Goal: Task Accomplishment & Management: Use online tool/utility

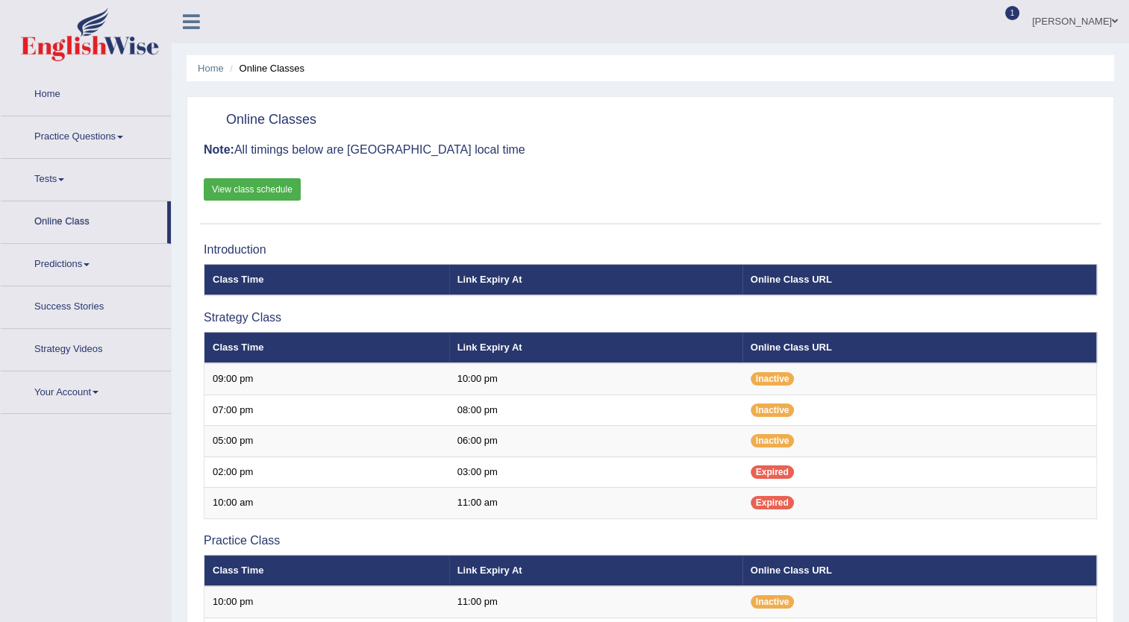
drag, startPoint x: 0, startPoint y: 0, endPoint x: 99, endPoint y: 127, distance: 161.0
click at [99, 127] on link "Practice Questions" at bounding box center [86, 134] width 170 height 37
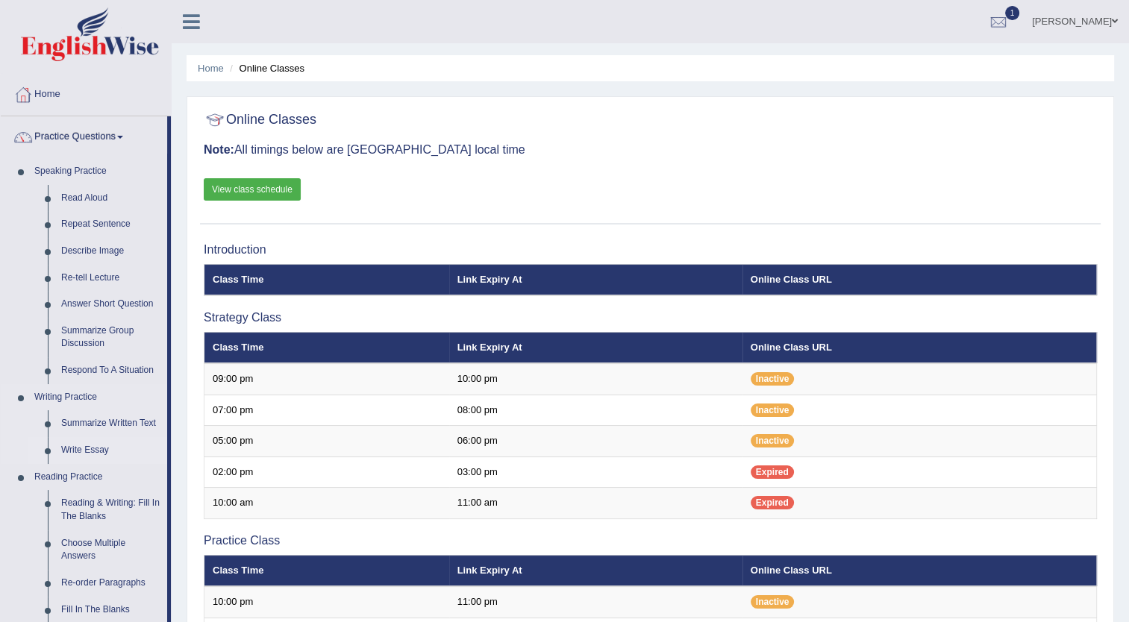
click at [100, 448] on link "Write Essay" at bounding box center [110, 450] width 113 height 27
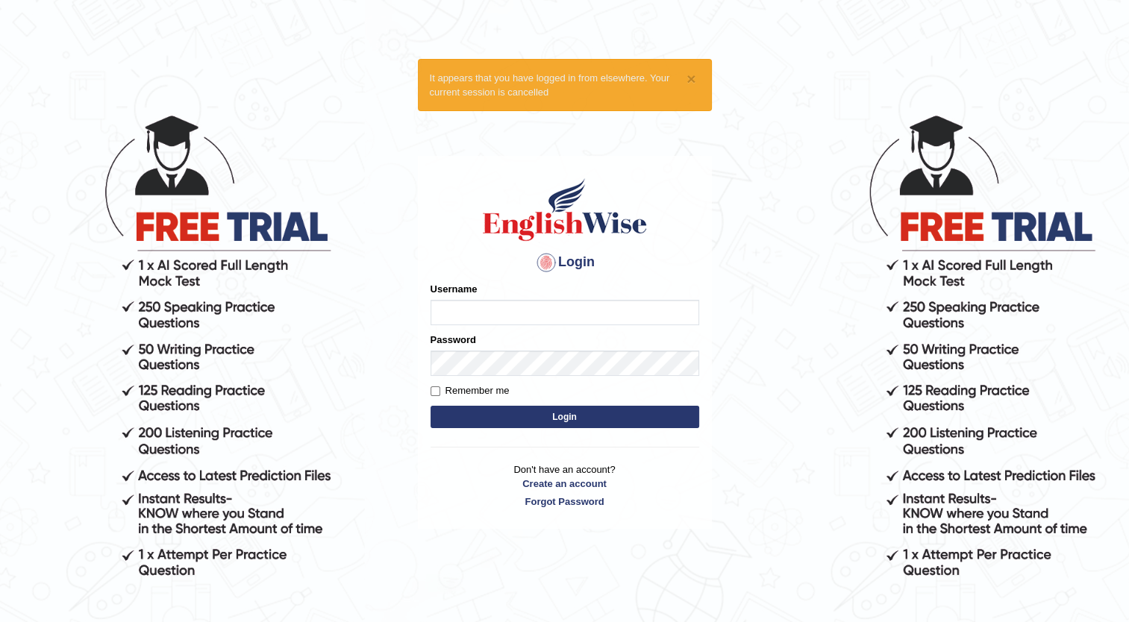
type input "Maria1224"
click at [580, 416] on button "Login" at bounding box center [565, 417] width 269 height 22
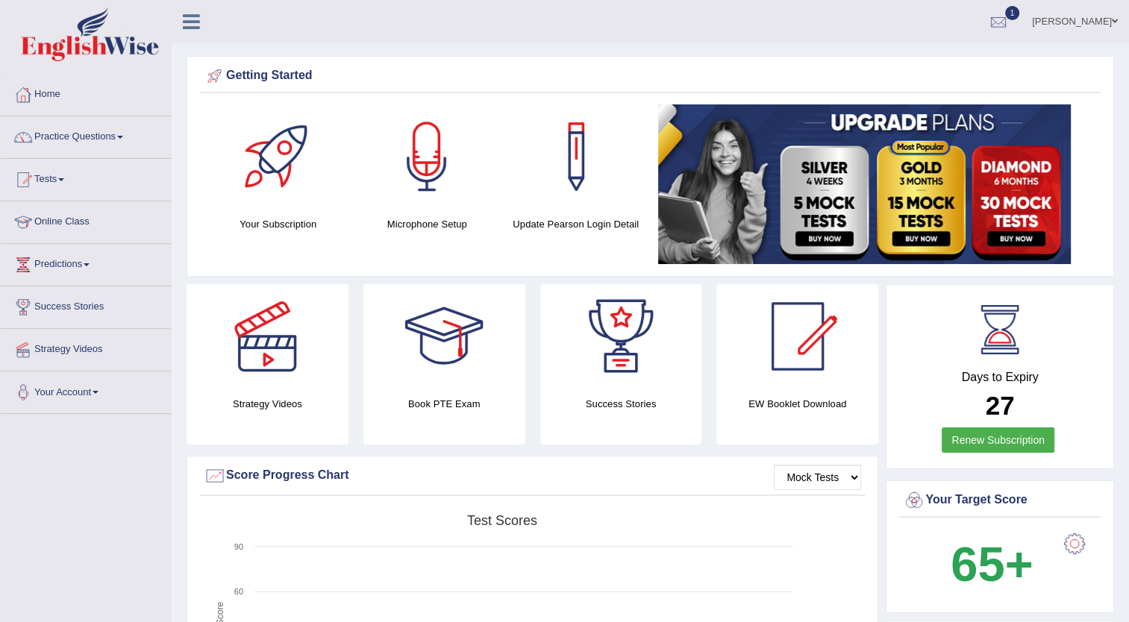
click at [125, 134] on link "Practice Questions" at bounding box center [86, 134] width 170 height 37
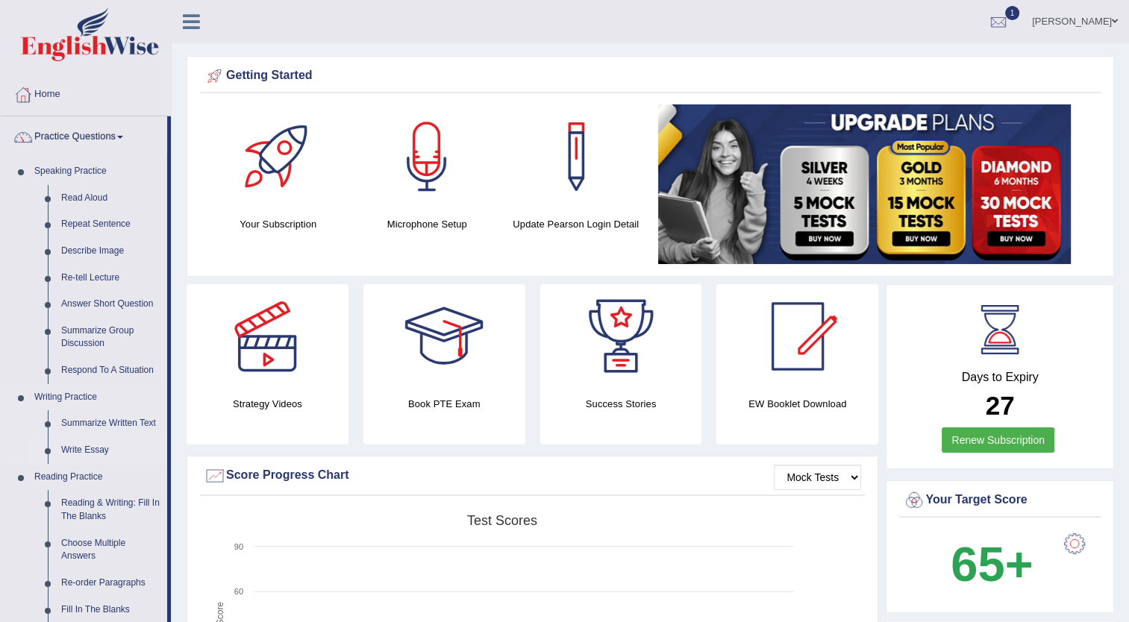
click at [90, 449] on link "Write Essay" at bounding box center [110, 450] width 113 height 27
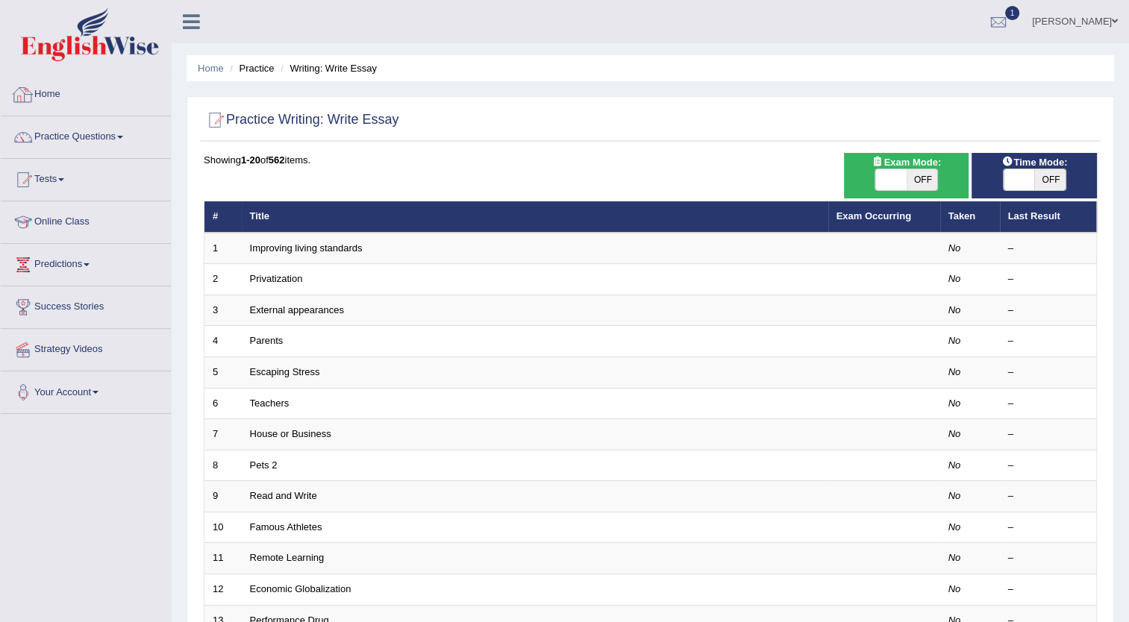
click at [68, 93] on link "Home" at bounding box center [86, 92] width 170 height 37
click at [868, 210] on link "Exam Occurring" at bounding box center [873, 215] width 75 height 11
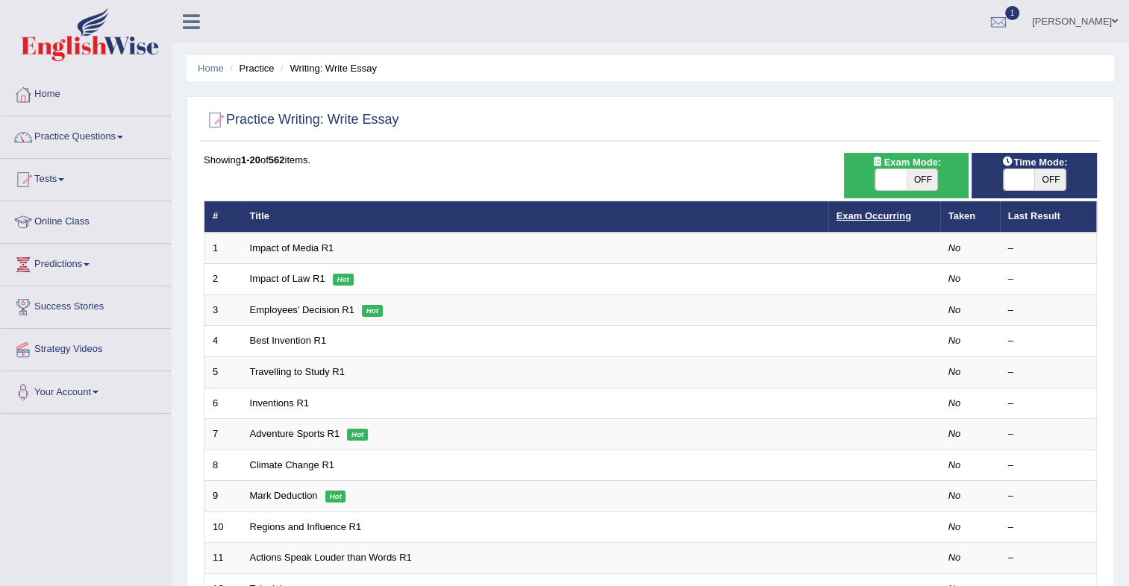
click at [877, 214] on link "Exam Occurring" at bounding box center [873, 215] width 75 height 11
click at [879, 177] on span at bounding box center [890, 179] width 31 height 21
click at [895, 177] on span at bounding box center [890, 179] width 31 height 21
checkbox input "true"
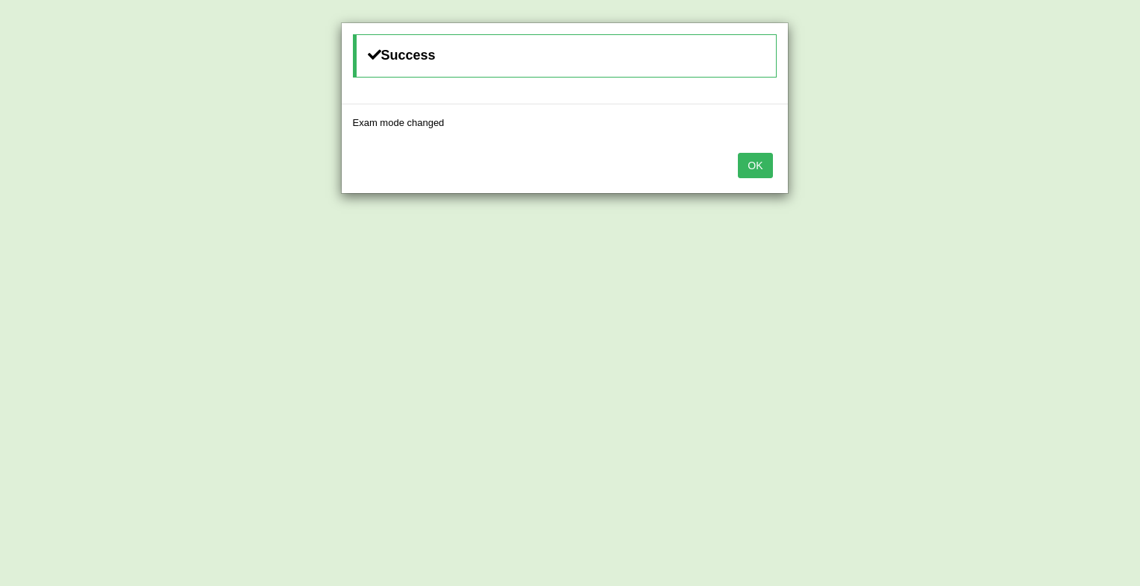
click at [749, 162] on button "OK" at bounding box center [755, 165] width 34 height 25
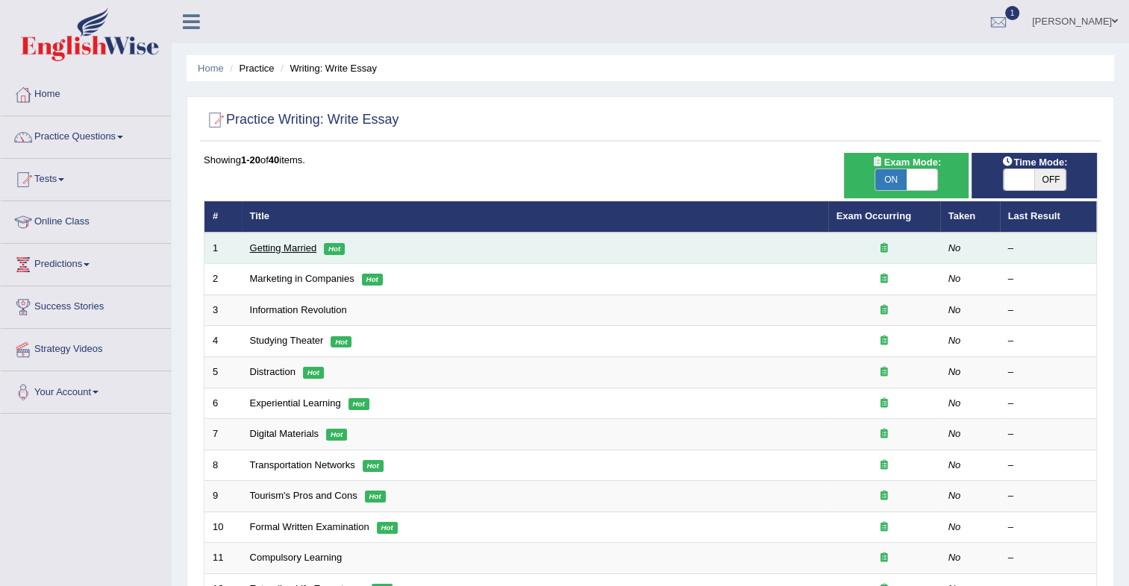
click at [301, 246] on link "Getting Married" at bounding box center [283, 247] width 67 height 11
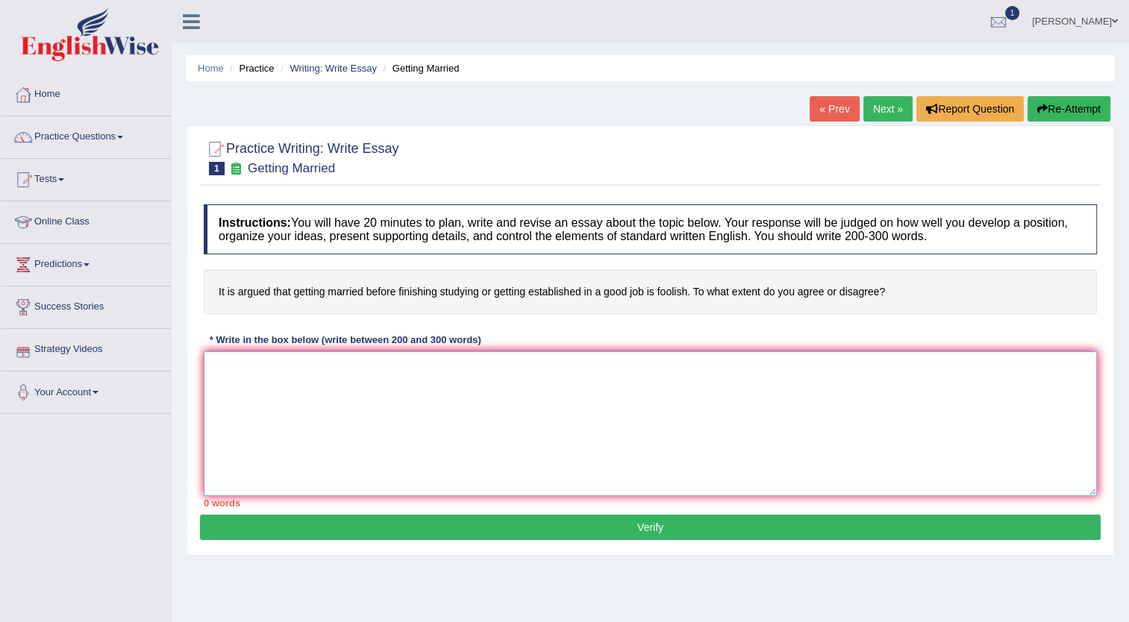
click at [228, 366] on textarea at bounding box center [650, 423] width 893 height 145
paste textarea "One of the (primary advantages/ main causes / major problems) of (essay topic) …"
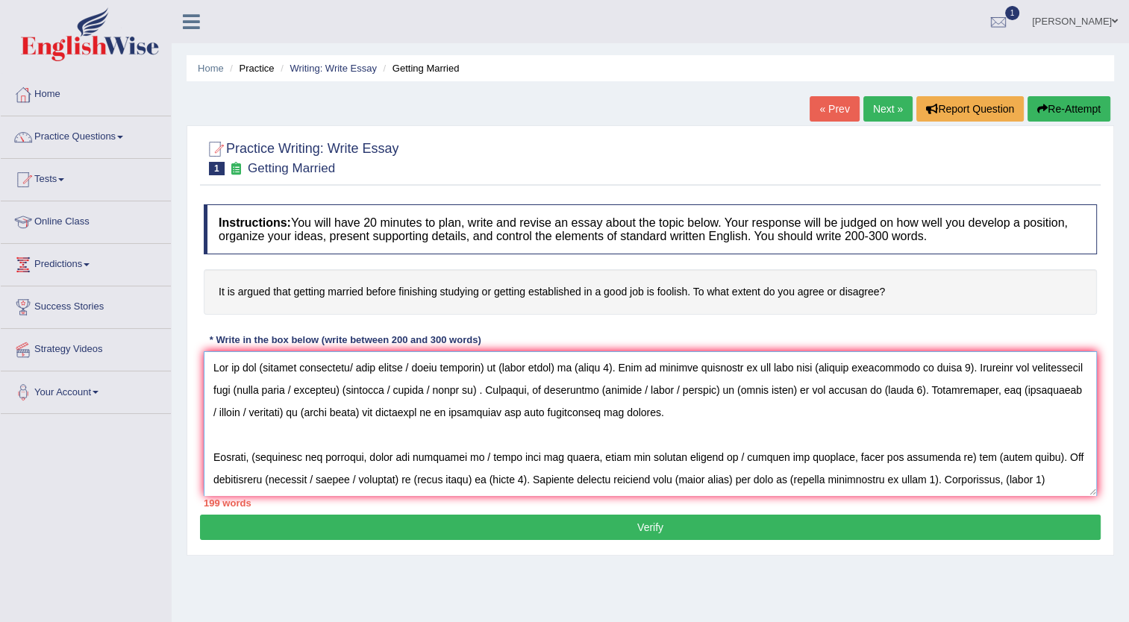
click at [266, 367] on textarea at bounding box center [650, 423] width 893 height 145
click at [360, 367] on textarea at bounding box center [650, 423] width 893 height 145
click at [410, 366] on textarea at bounding box center [650, 423] width 893 height 145
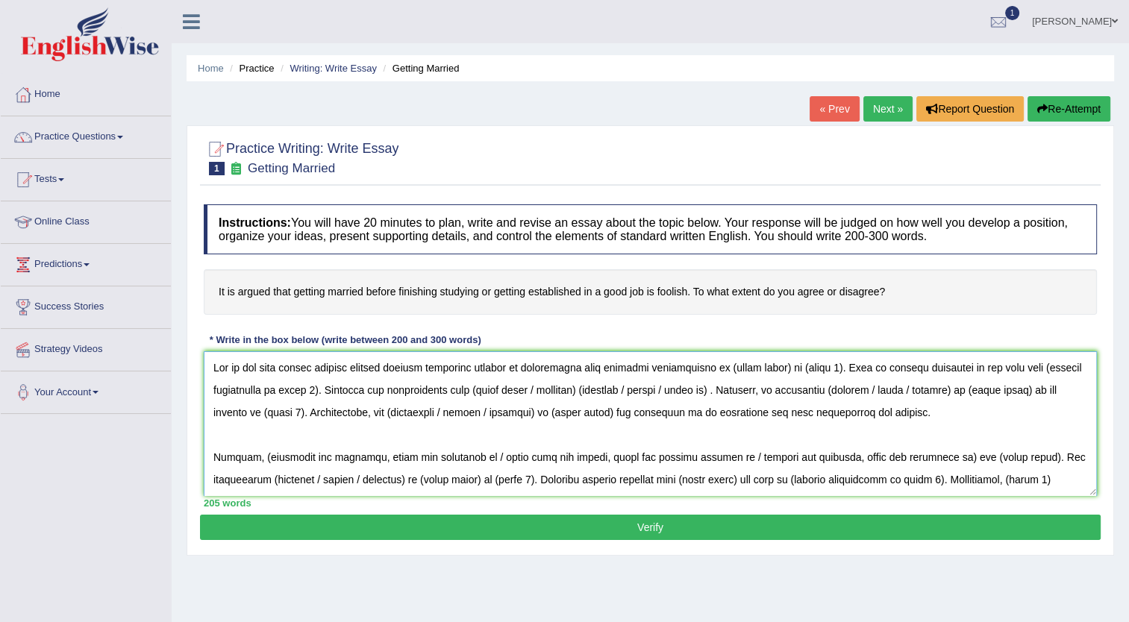
click at [416, 366] on textarea at bounding box center [650, 423] width 893 height 145
click at [323, 368] on textarea at bounding box center [650, 423] width 893 height 145
click at [537, 366] on textarea at bounding box center [650, 423] width 893 height 145
click at [572, 369] on textarea at bounding box center [650, 423] width 893 height 145
click at [523, 368] on textarea at bounding box center [650, 423] width 893 height 145
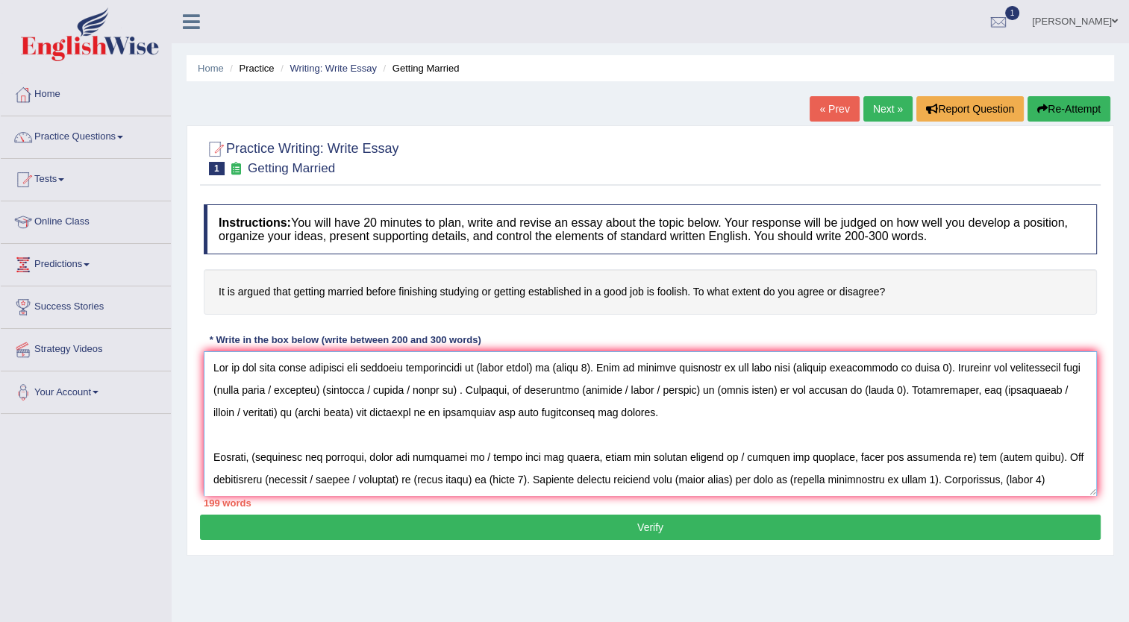
click at [523, 368] on textarea at bounding box center [650, 423] width 893 height 145
click at [319, 367] on textarea at bounding box center [650, 423] width 893 height 145
click at [516, 367] on textarea at bounding box center [650, 423] width 893 height 145
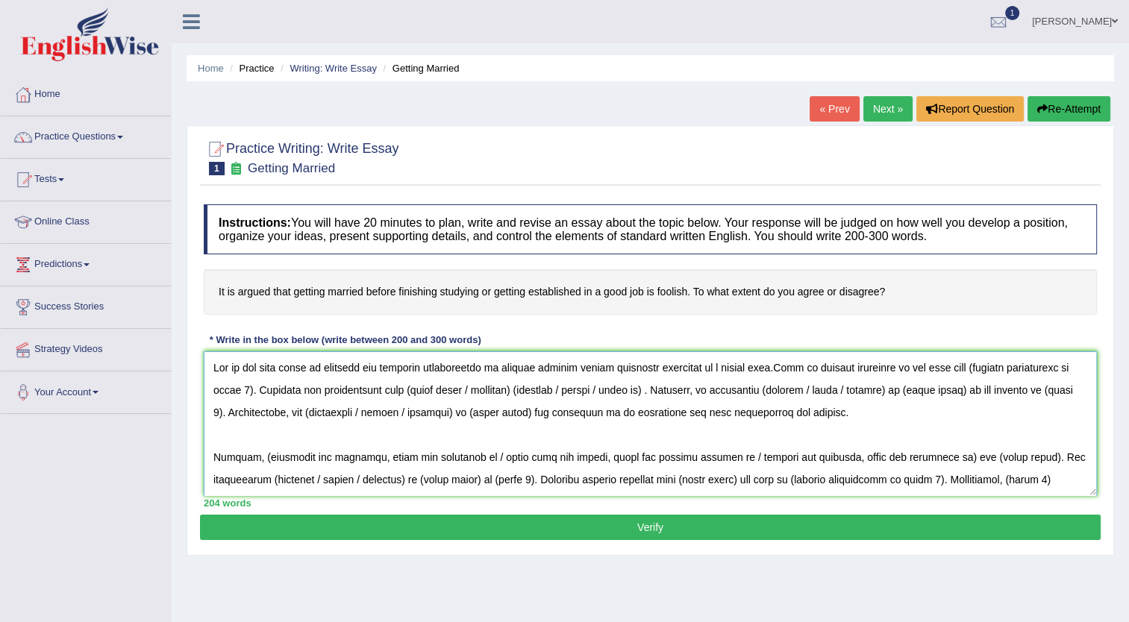
click at [248, 390] on textarea at bounding box center [650, 423] width 893 height 145
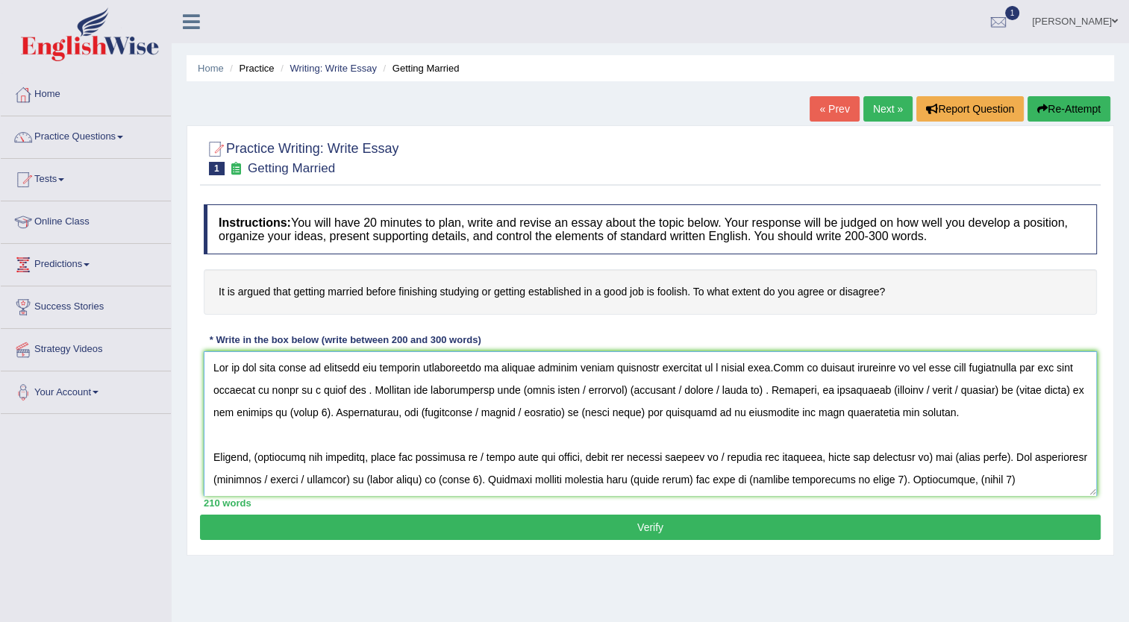
click at [762, 387] on textarea at bounding box center [650, 423] width 893 height 145
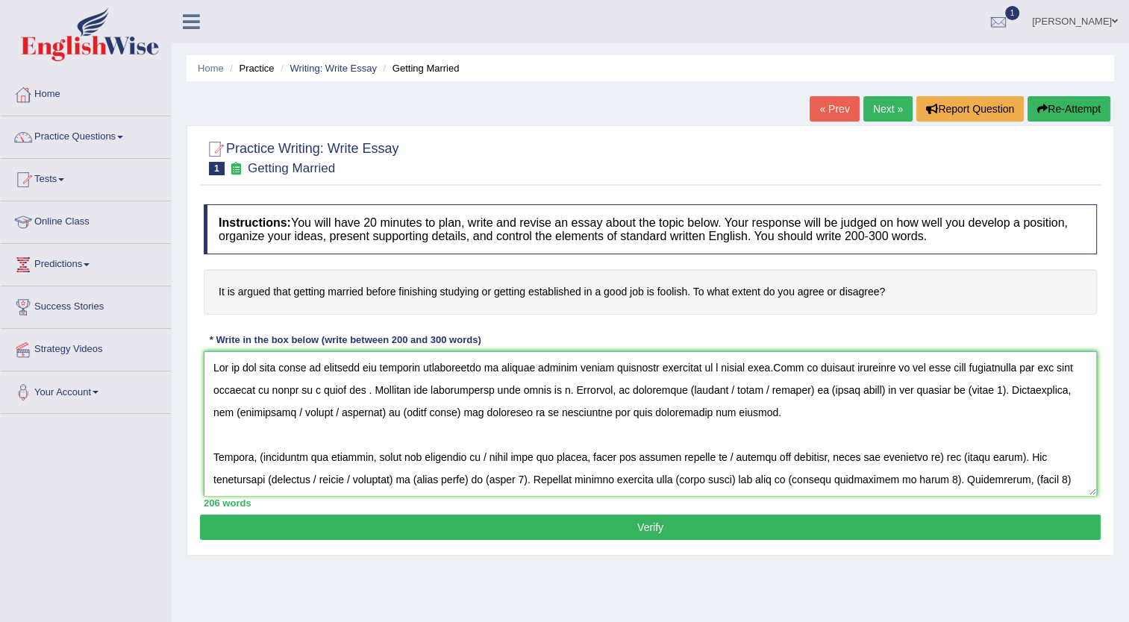
click at [386, 391] on textarea at bounding box center [650, 423] width 893 height 145
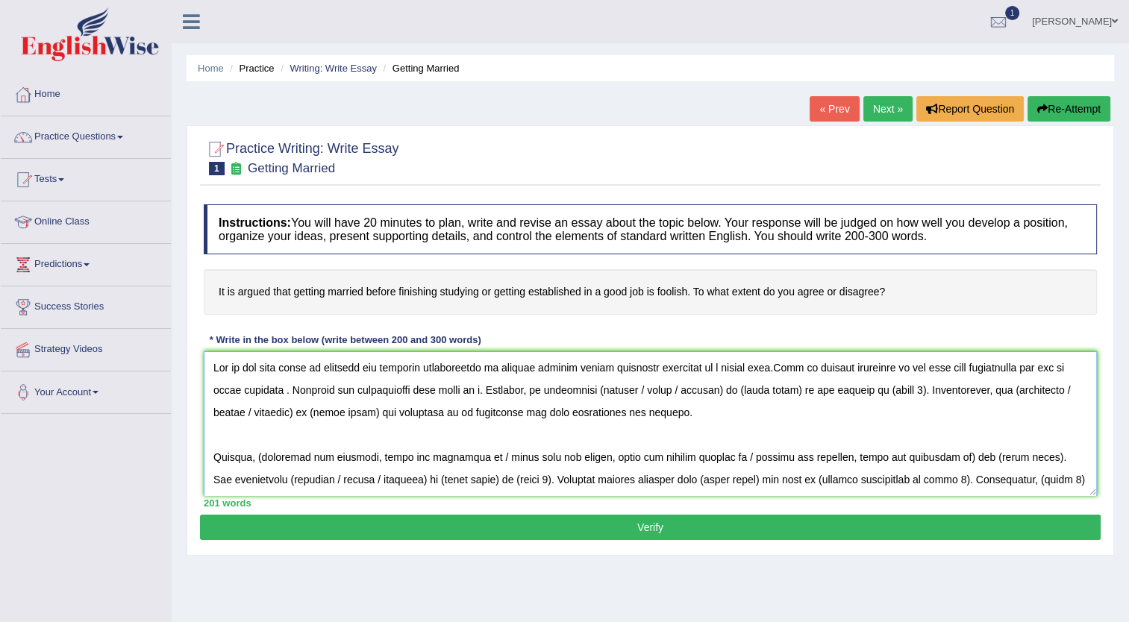
click at [483, 389] on textarea at bounding box center [650, 423] width 893 height 145
click at [748, 390] on textarea at bounding box center [650, 423] width 893 height 145
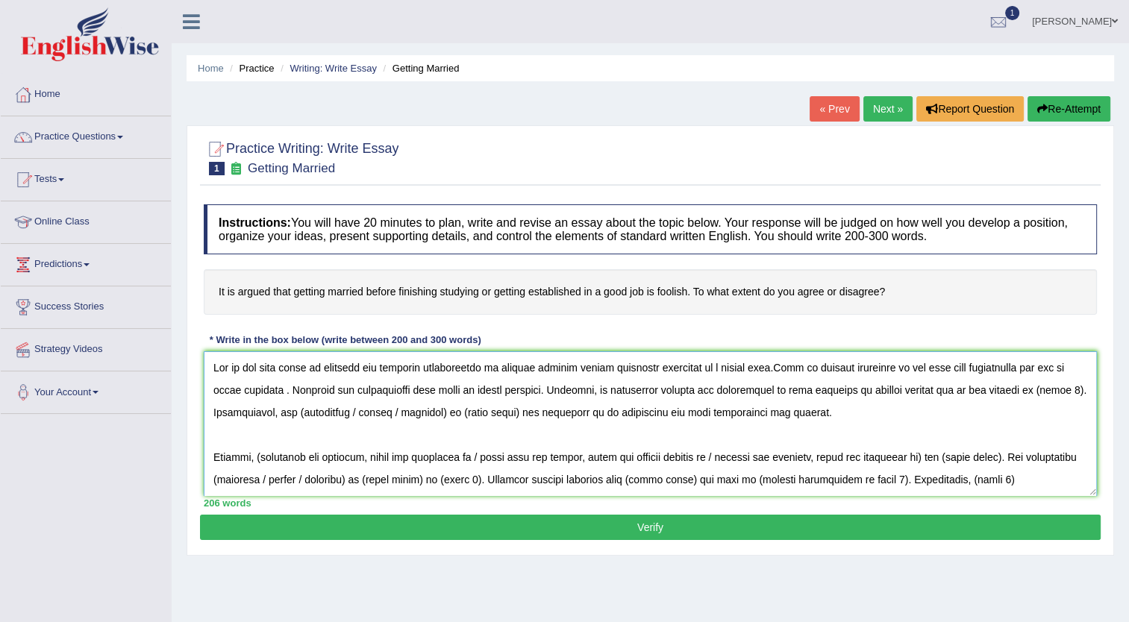
click at [1060, 389] on textarea at bounding box center [650, 423] width 893 height 145
click at [957, 390] on textarea at bounding box center [650, 423] width 893 height 145
click at [933, 388] on textarea at bounding box center [650, 423] width 893 height 145
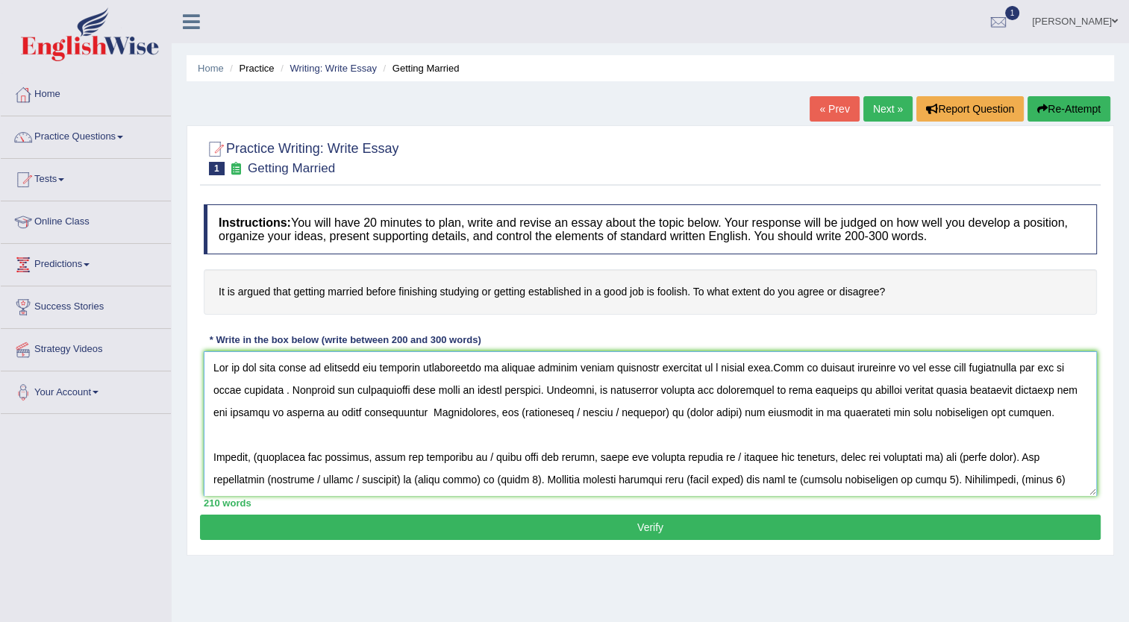
click at [416, 410] on textarea at bounding box center [650, 423] width 893 height 145
click at [666, 414] on textarea at bounding box center [650, 423] width 893 height 145
click at [504, 410] on textarea at bounding box center [650, 423] width 893 height 145
click at [565, 413] on textarea at bounding box center [650, 423] width 893 height 145
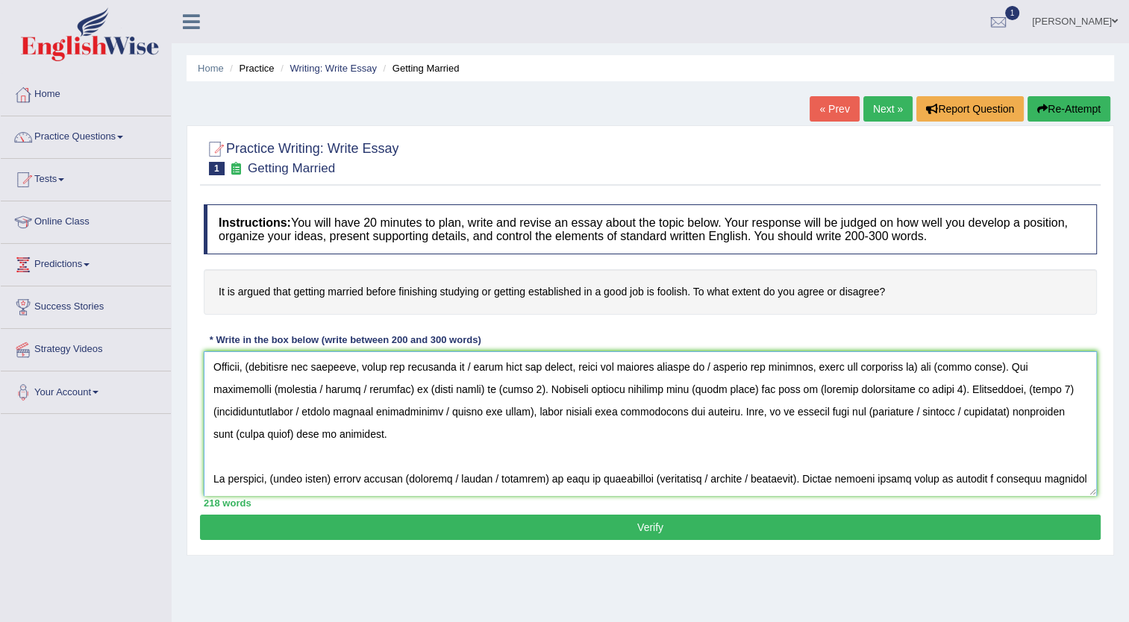
scroll to position [98, 0]
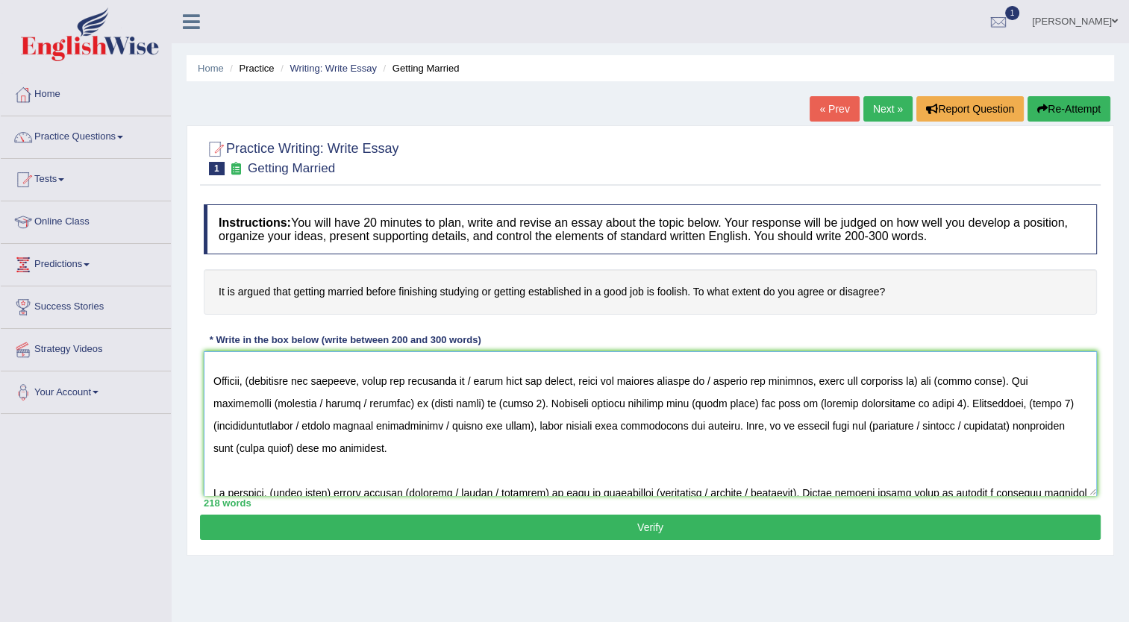
click at [263, 381] on textarea at bounding box center [650, 423] width 893 height 145
click at [924, 384] on textarea at bounding box center [650, 423] width 893 height 145
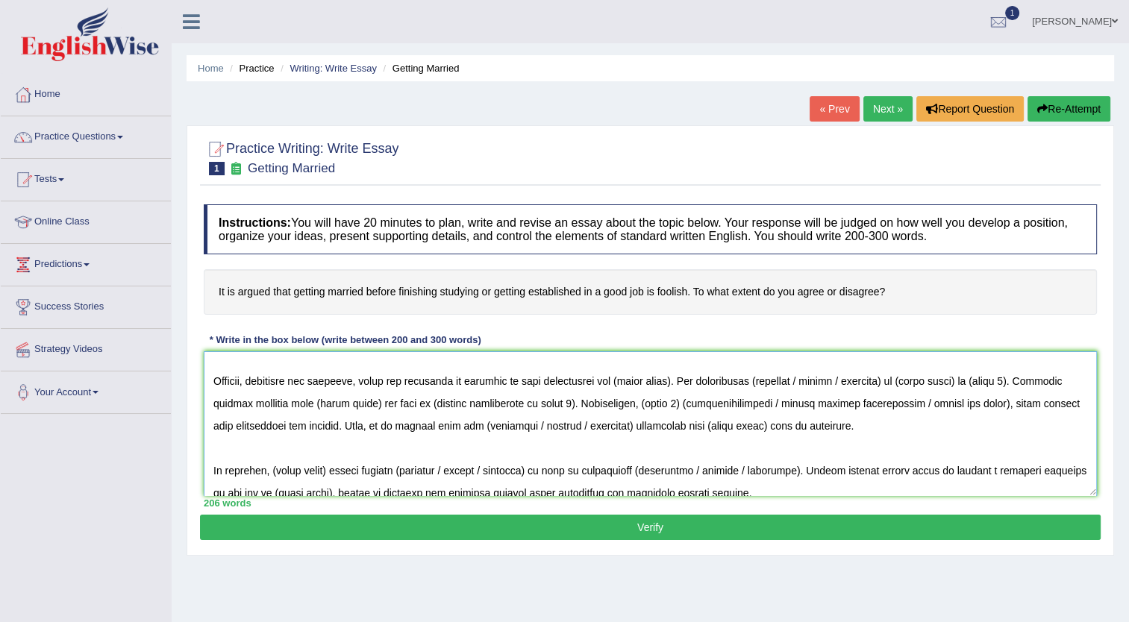
click at [622, 378] on textarea at bounding box center [650, 423] width 893 height 145
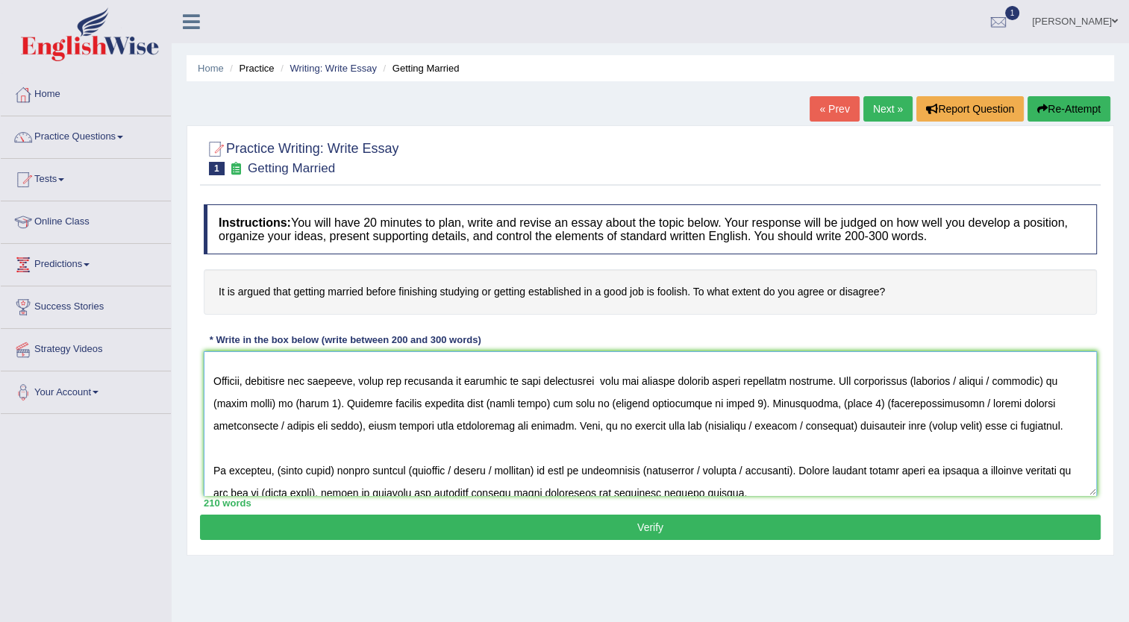
click at [325, 405] on textarea at bounding box center [650, 423] width 893 height 145
click at [1006, 384] on textarea at bounding box center [650, 423] width 893 height 145
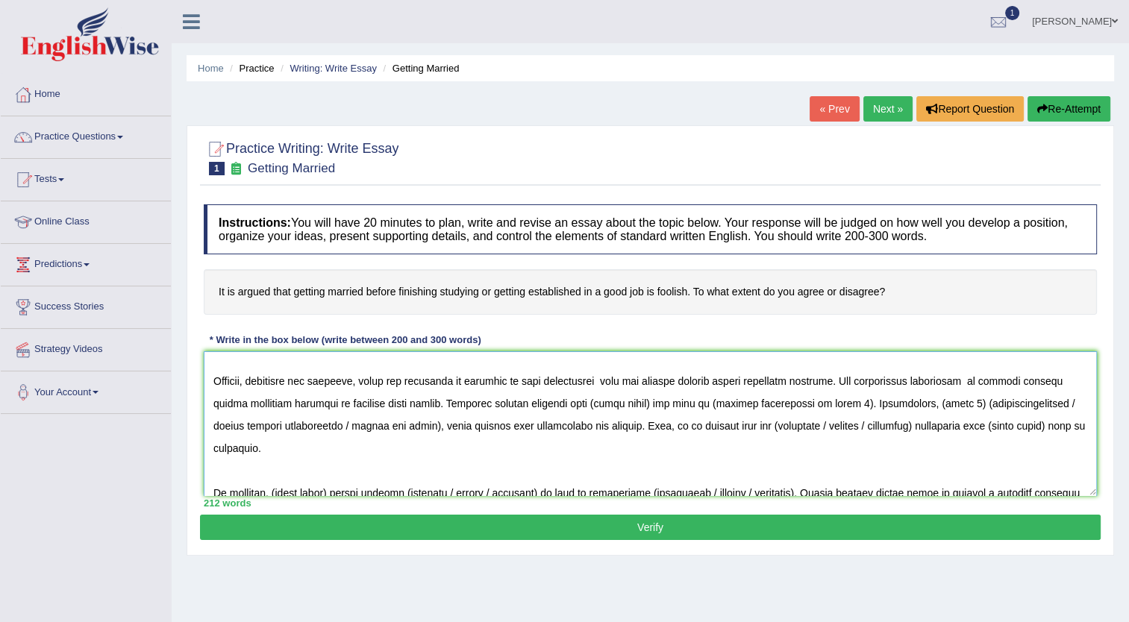
click at [647, 404] on textarea at bounding box center [650, 423] width 893 height 145
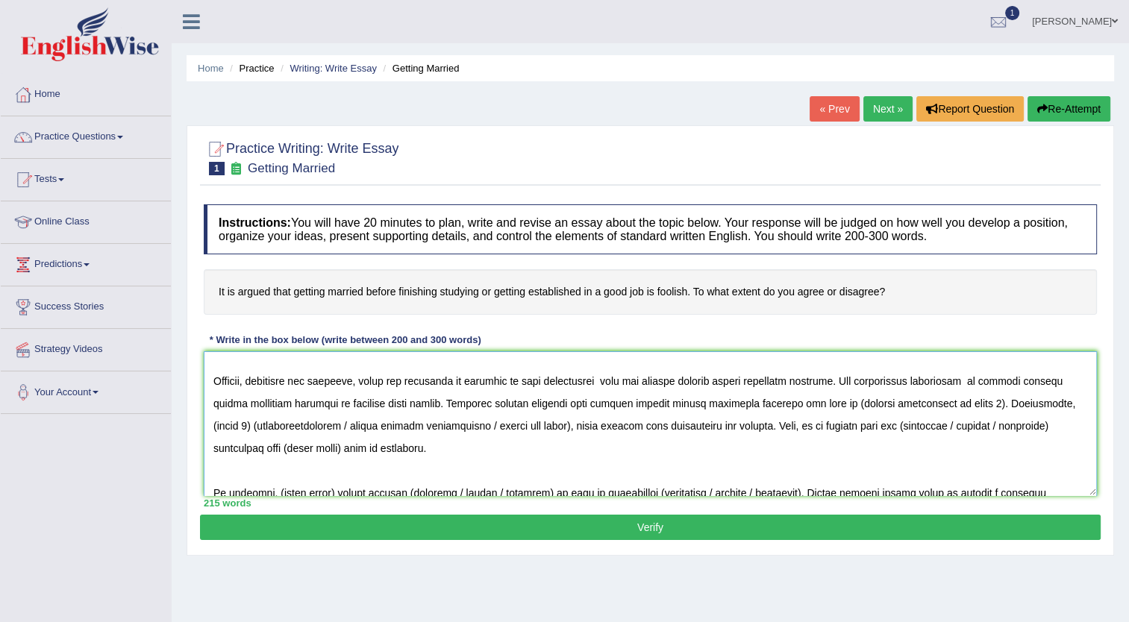
click at [974, 403] on textarea at bounding box center [650, 423] width 893 height 145
click at [534, 426] on textarea at bounding box center [650, 423] width 893 height 145
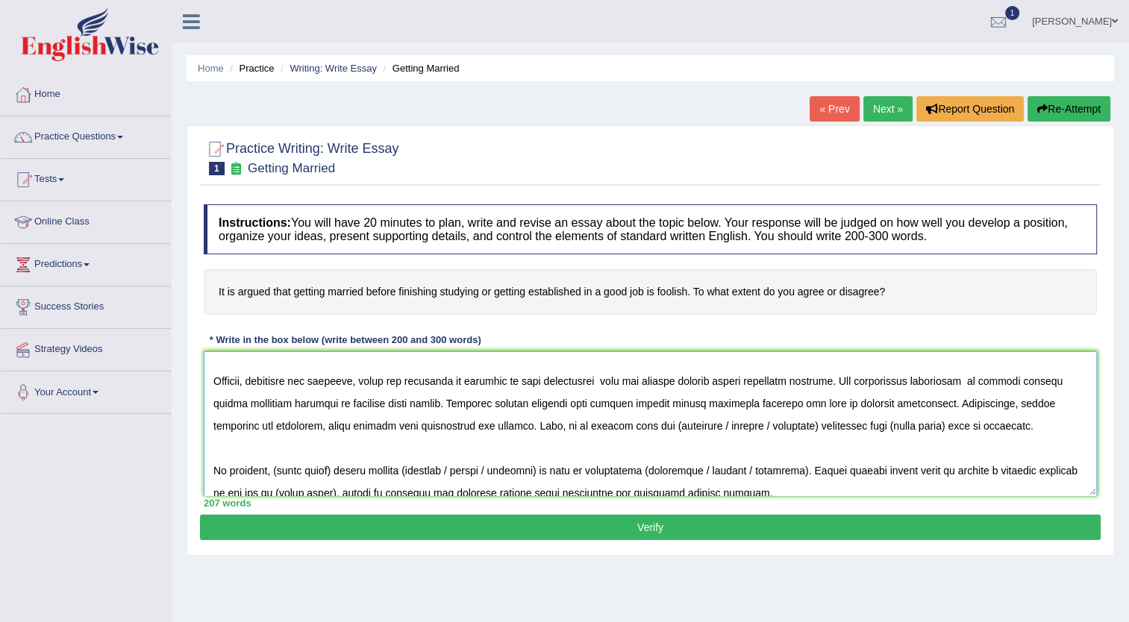
click at [765, 430] on textarea at bounding box center [650, 423] width 893 height 145
click at [793, 425] on textarea at bounding box center [650, 423] width 893 height 145
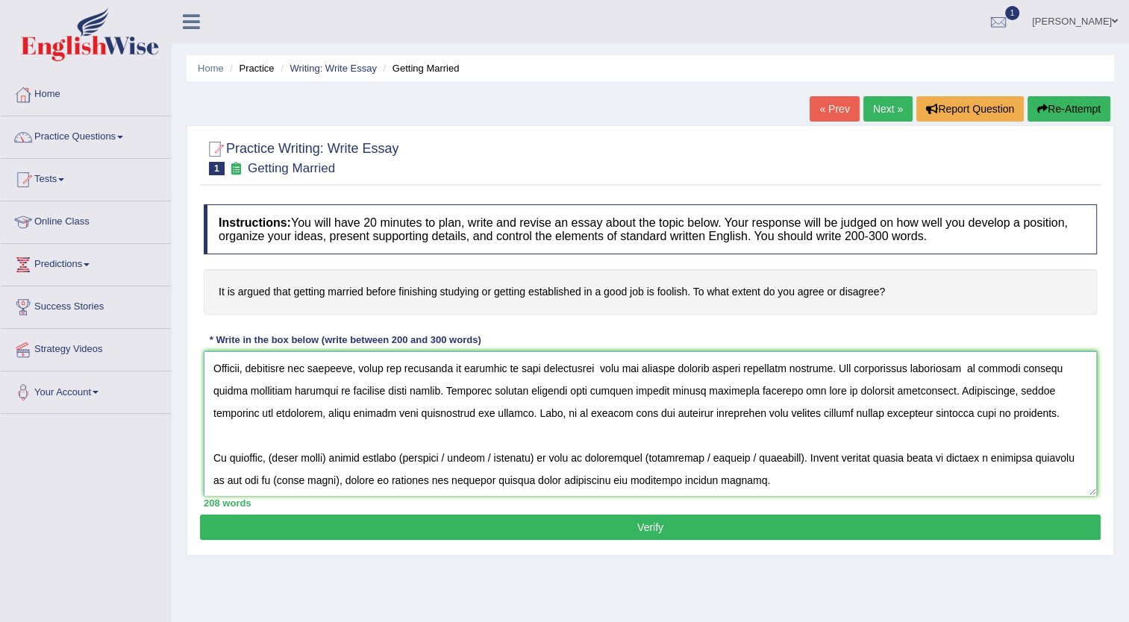
click at [334, 456] on textarea at bounding box center [650, 423] width 893 height 145
click at [627, 453] on textarea at bounding box center [650, 423] width 893 height 145
click at [893, 457] on textarea at bounding box center [650, 423] width 893 height 145
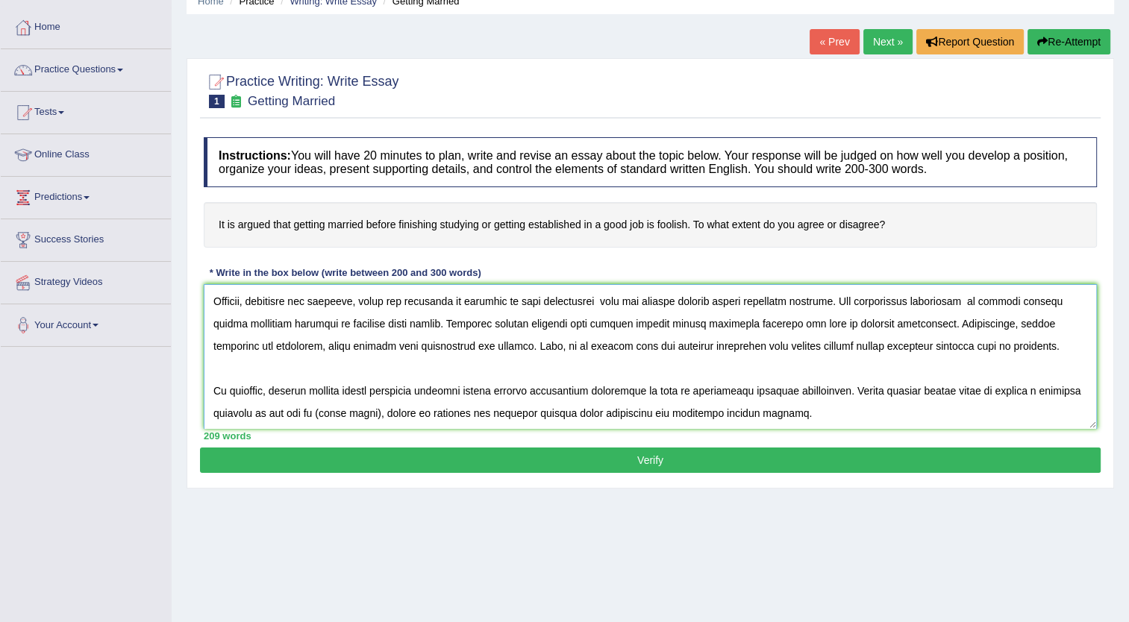
scroll to position [68, 0]
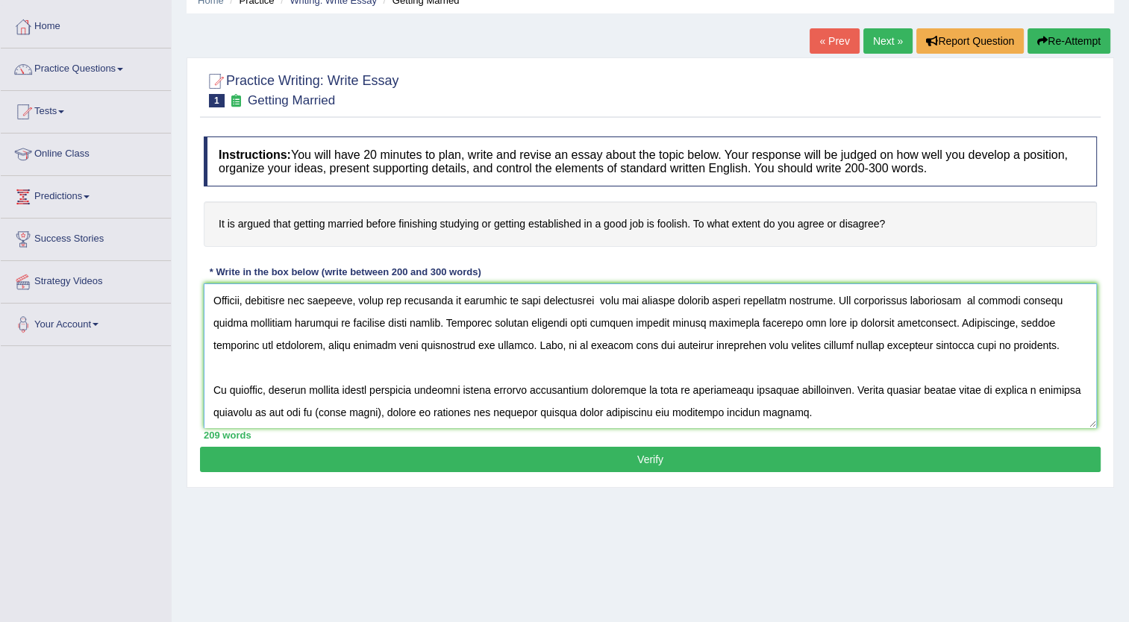
click at [424, 410] on textarea at bounding box center [650, 356] width 893 height 145
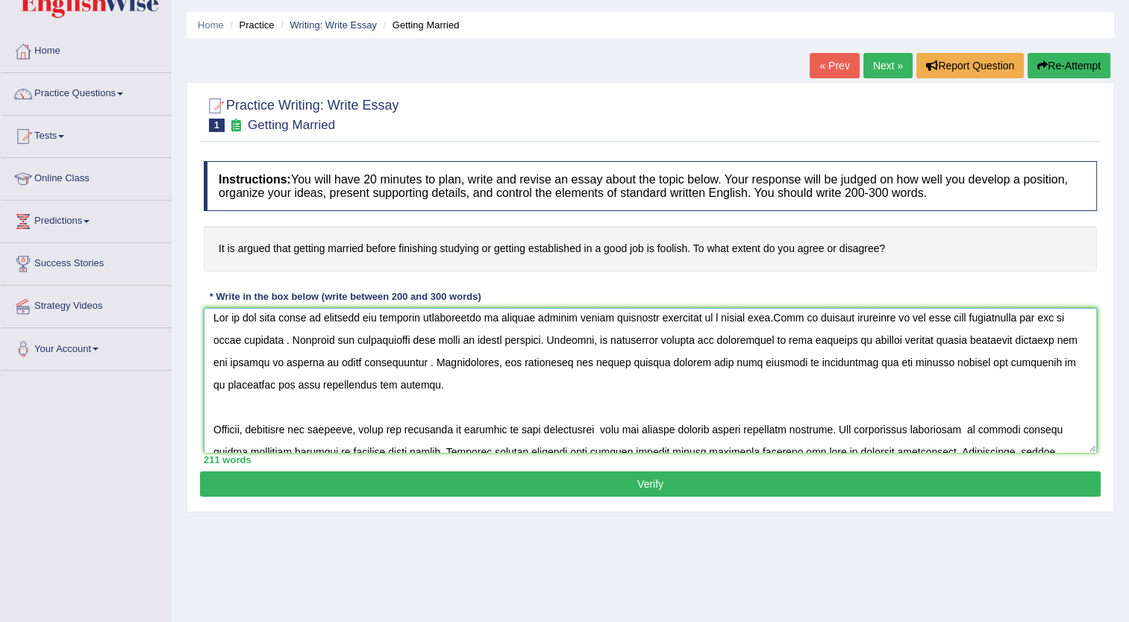
scroll to position [0, 0]
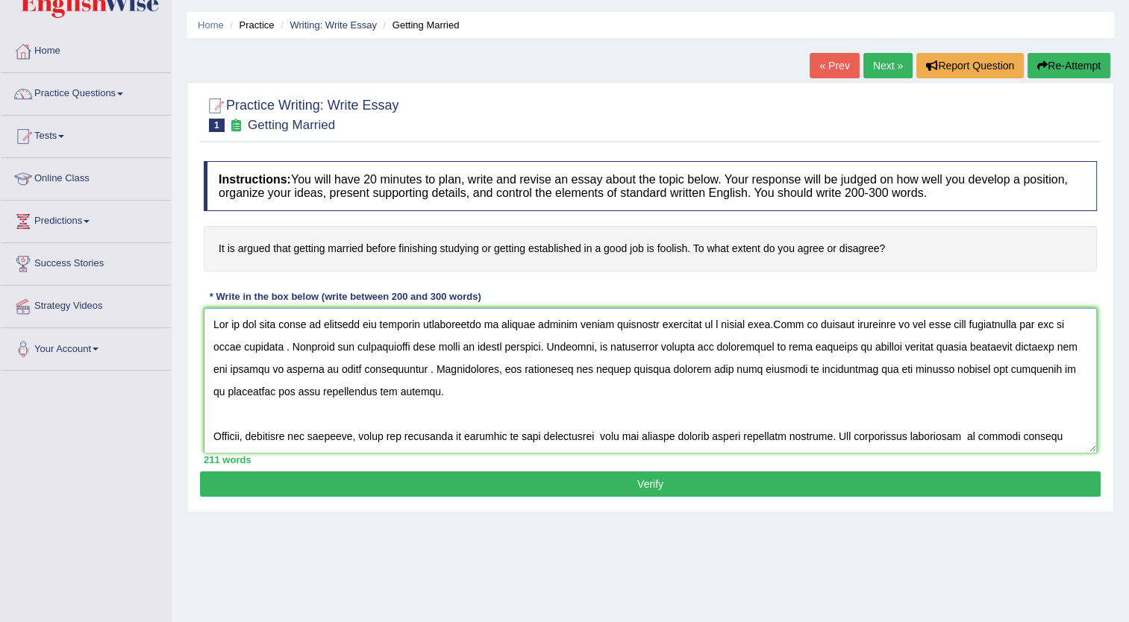
drag, startPoint x: 951, startPoint y: 436, endPoint x: 212, endPoint y: 309, distance: 749.6
click at [212, 309] on textarea at bounding box center [650, 380] width 893 height 145
type textarea "One of the main cause of cultural and familial expectations is getting married …"
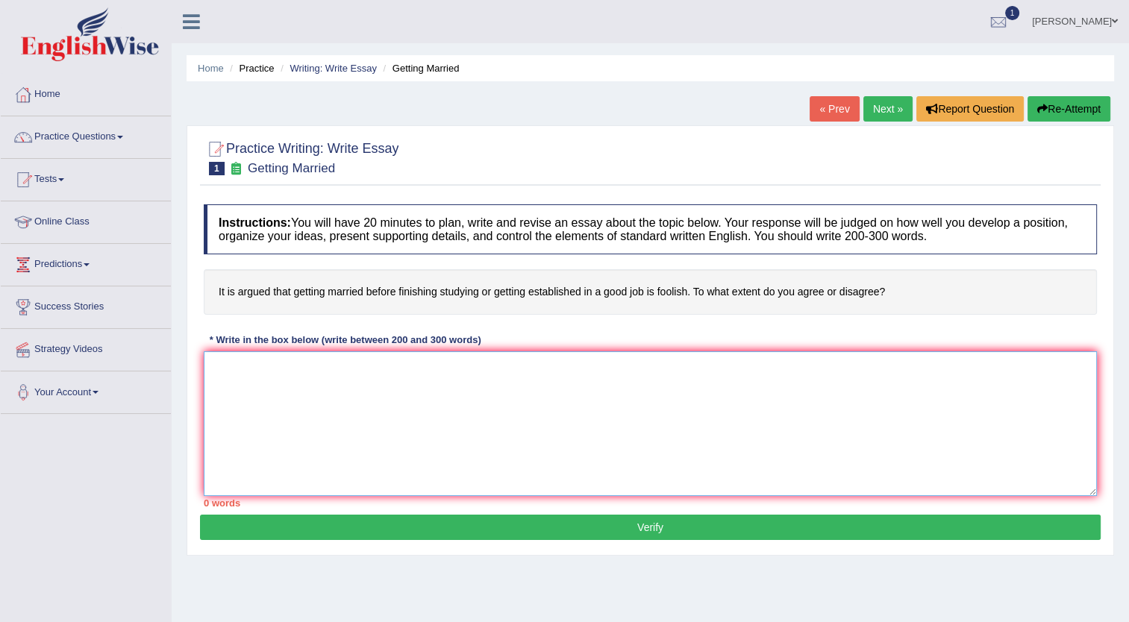
paste textarea "One of the main causes of cultural and familial expectations is that getting ma…"
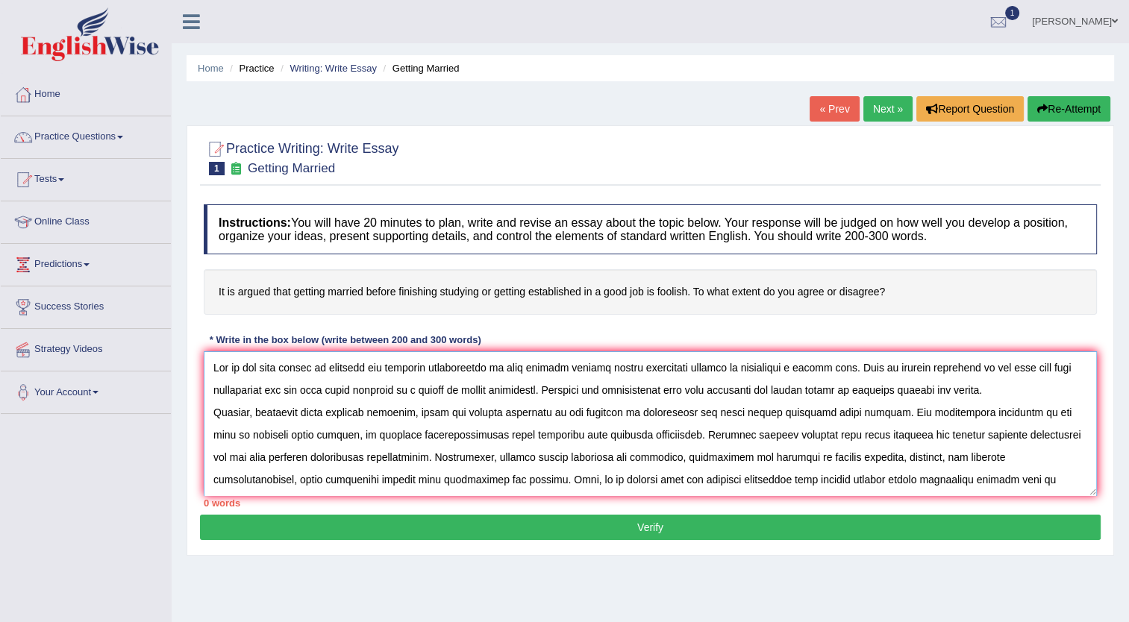
scroll to position [35, 0]
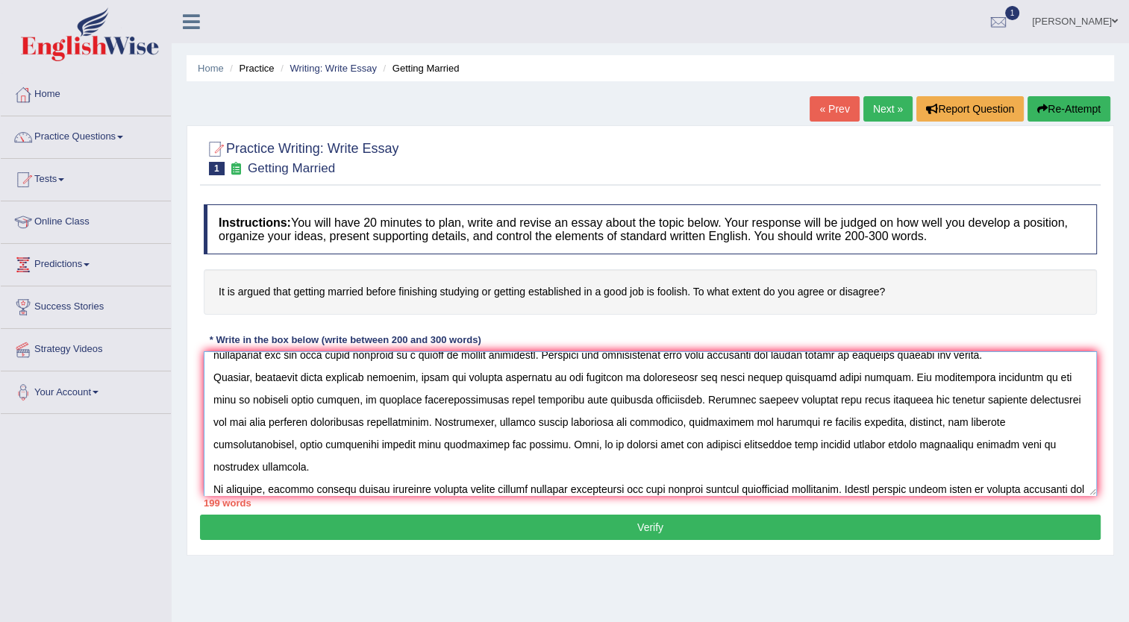
type textarea "One of the main causes of cultural and familial expectations is that getting ma…"
click at [661, 528] on button "Verify" at bounding box center [650, 527] width 901 height 25
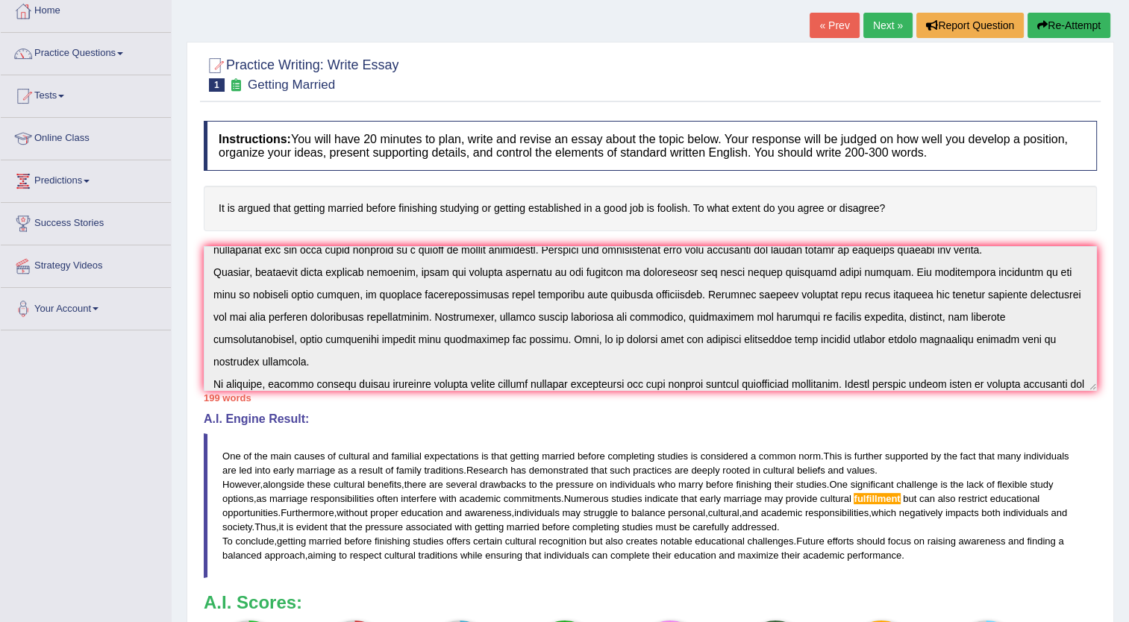
scroll to position [0, 0]
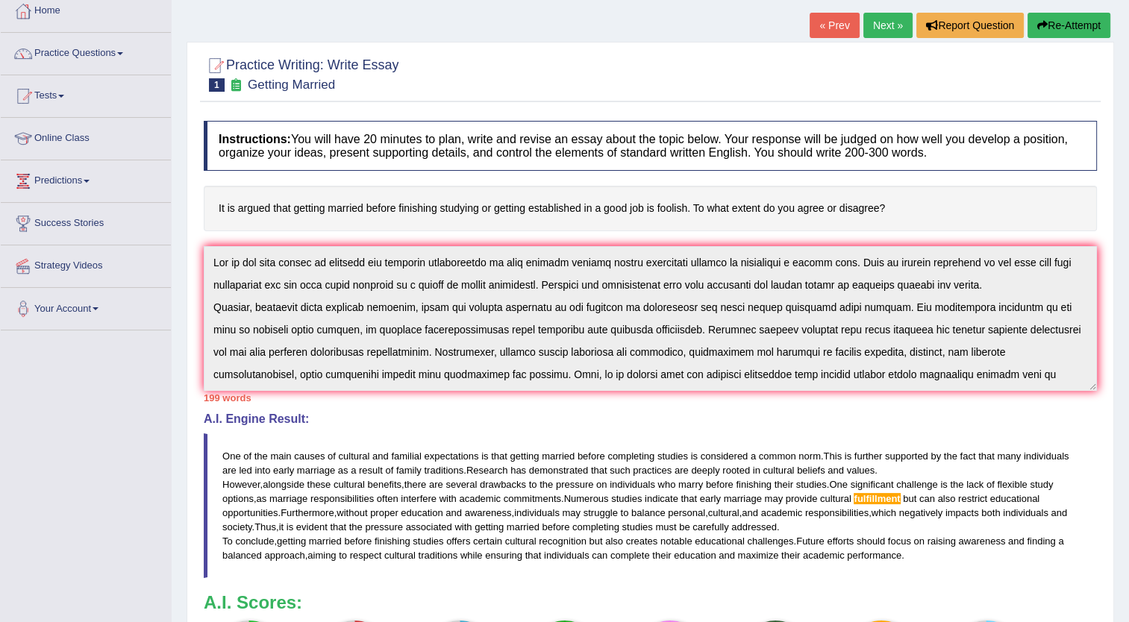
click at [1053, 25] on button "Re-Attempt" at bounding box center [1068, 25] width 83 height 25
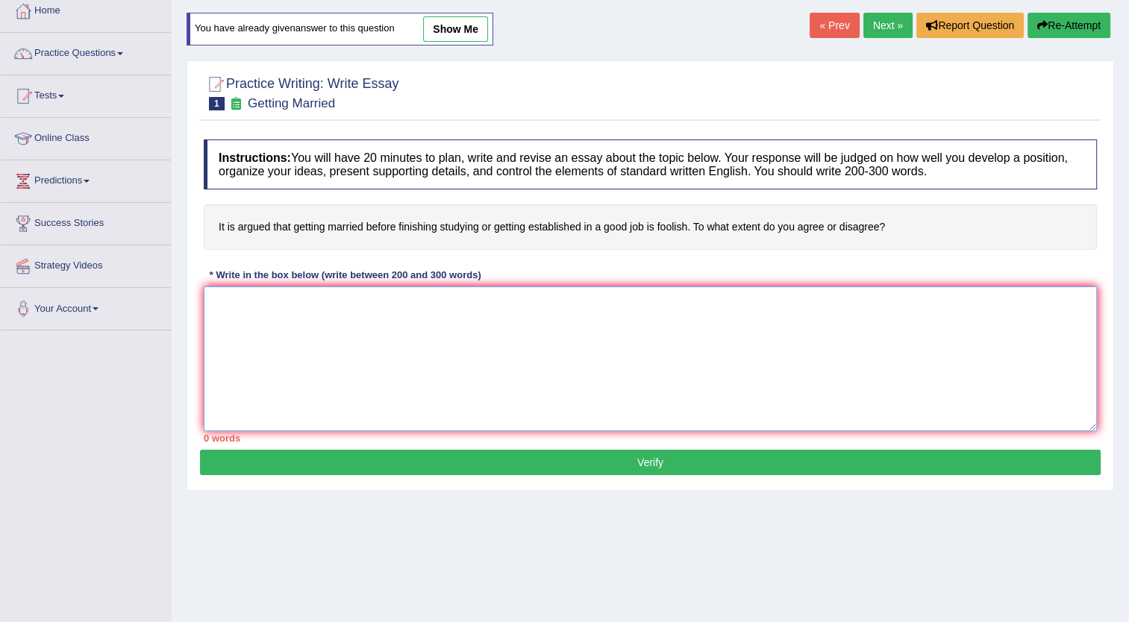
click at [213, 295] on textarea at bounding box center [650, 359] width 893 height 145
paste textarea "One of the main cause of cultural and familial expectations is getting married …"
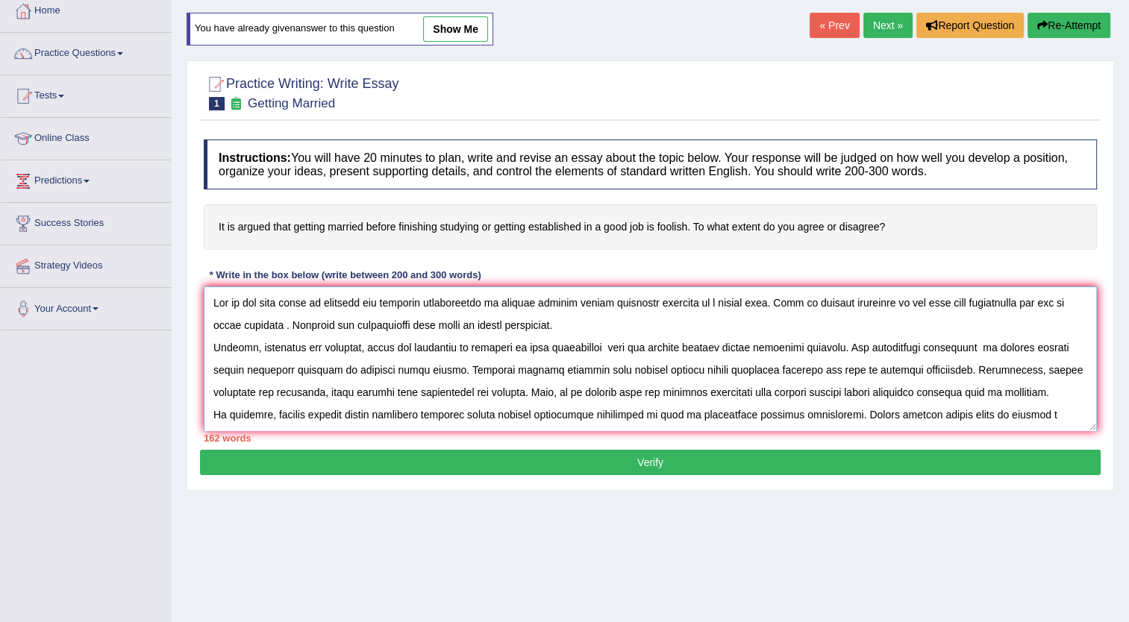
type textarea "One of the main cause of cultural and familial expectations is getting married …"
click at [827, 26] on link "« Prev" at bounding box center [834, 25] width 49 height 25
